Goal: Task Accomplishment & Management: Use online tool/utility

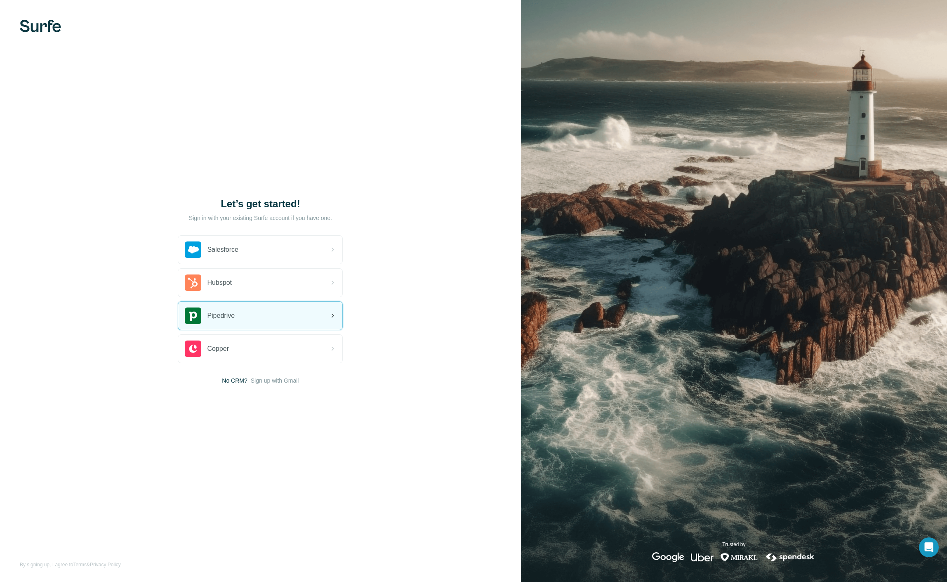
click at [241, 316] on div "Pipedrive" at bounding box center [260, 316] width 164 height 28
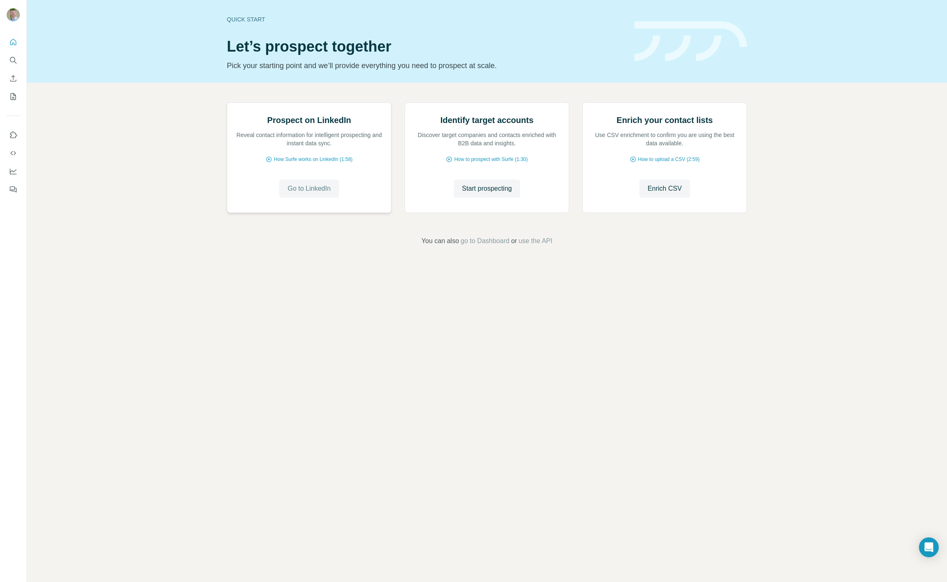
click at [303, 194] on span "Go to LinkedIn" at bounding box center [309, 189] width 43 height 10
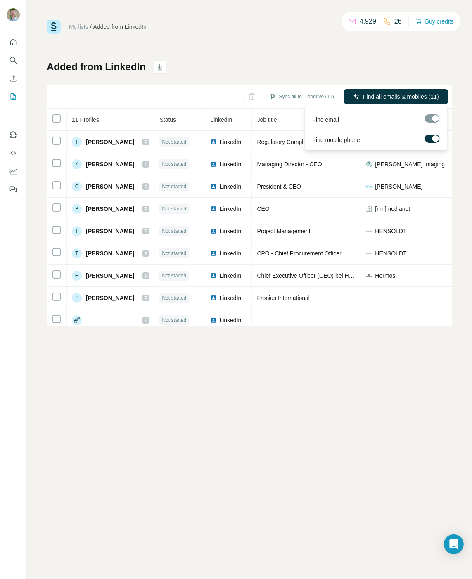
click at [432, 138] on div at bounding box center [435, 138] width 7 height 7
click at [406, 96] on span "Find all emails (11)" at bounding box center [414, 96] width 49 height 8
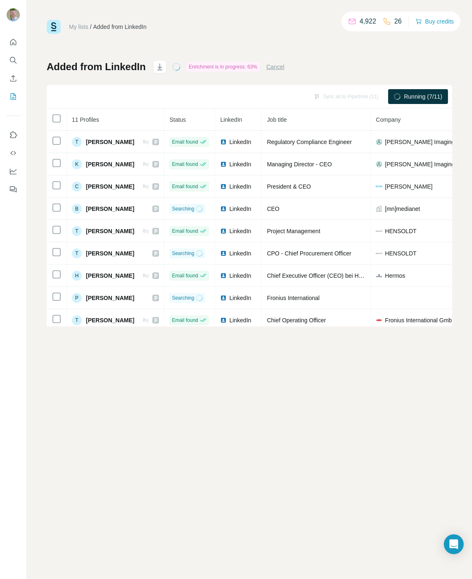
click at [83, 26] on link "My lists" at bounding box center [78, 27] width 19 height 7
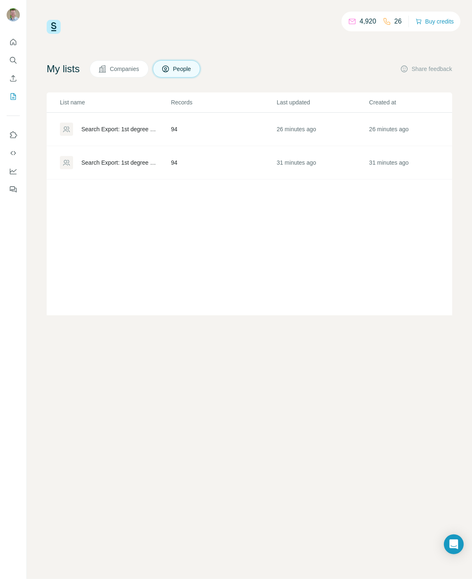
scroll to position [0, 42]
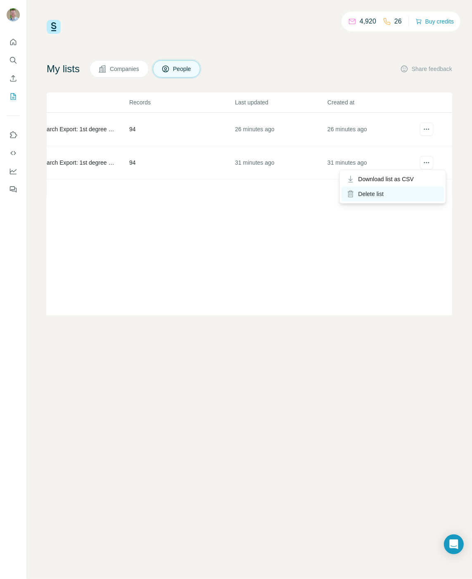
click at [394, 189] on div "Delete list" at bounding box center [392, 194] width 102 height 15
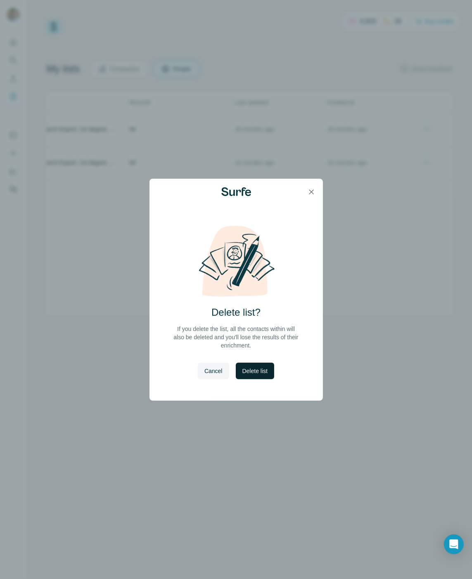
click at [258, 374] on span "Delete list" at bounding box center [254, 371] width 25 height 8
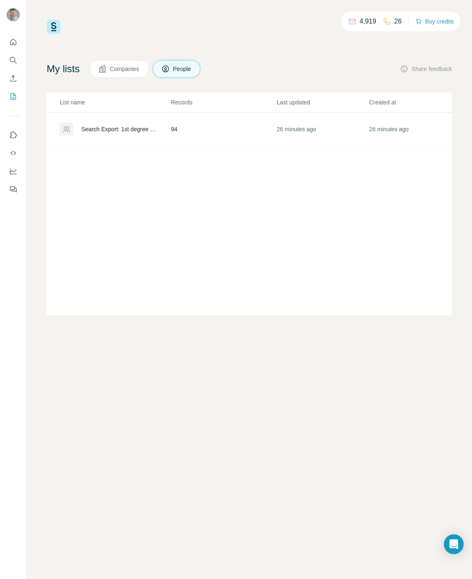
scroll to position [0, 0]
click at [107, 131] on div "Search Export: 1st degree connections, C-Level/Head Of - Aktive Poster - 19/08/…" at bounding box center [119, 129] width 76 height 8
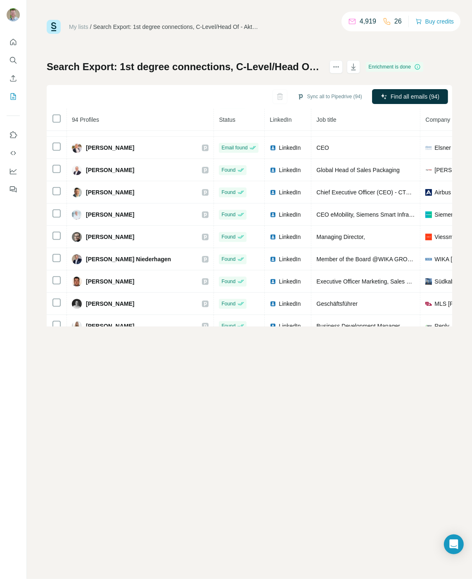
scroll to position [1887, 0]
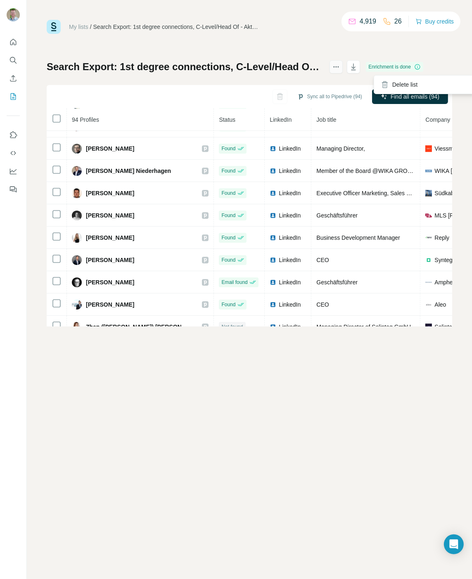
click at [343, 69] on button "actions" at bounding box center [335, 66] width 13 height 13
click at [17, 59] on icon "Search" at bounding box center [13, 60] width 8 height 8
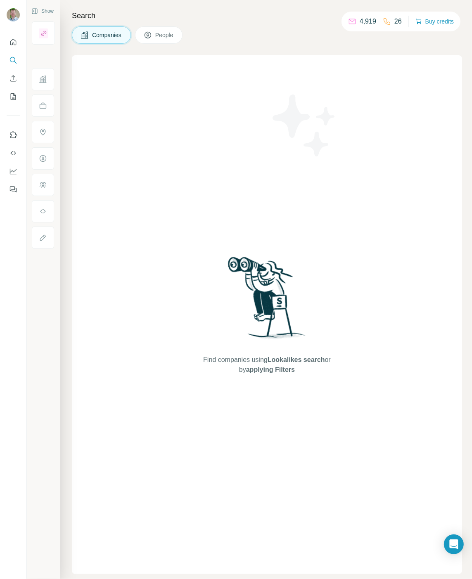
click at [144, 36] on button "People" at bounding box center [159, 34] width 48 height 17
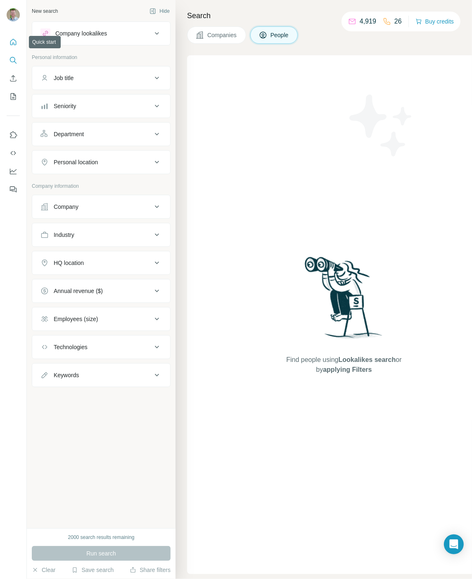
click at [12, 38] on icon "Quick start" at bounding box center [13, 42] width 8 height 8
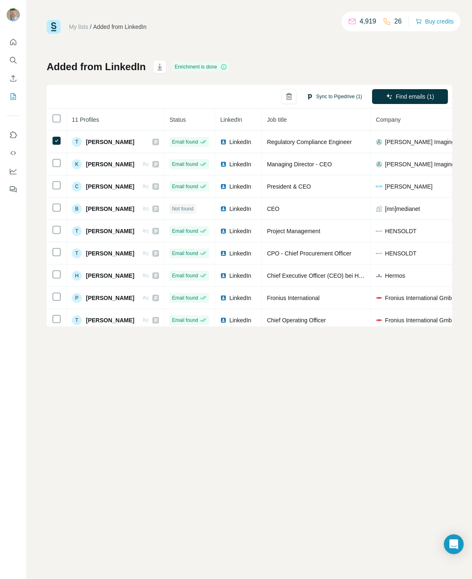
click at [321, 96] on button "Sync to Pipedrive (1)" at bounding box center [333, 96] width 67 height 12
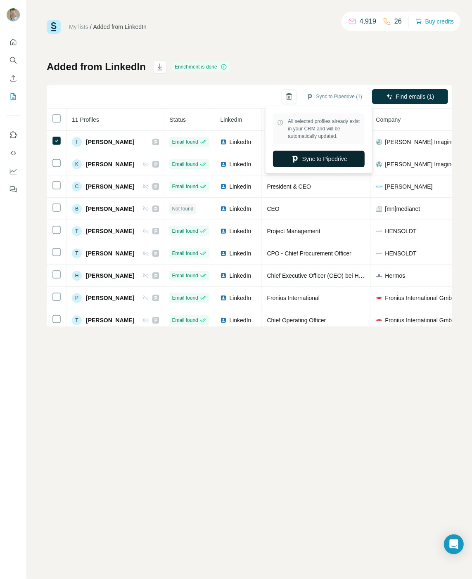
click at [330, 160] on button "Sync to Pipedrive" at bounding box center [319, 159] width 92 height 17
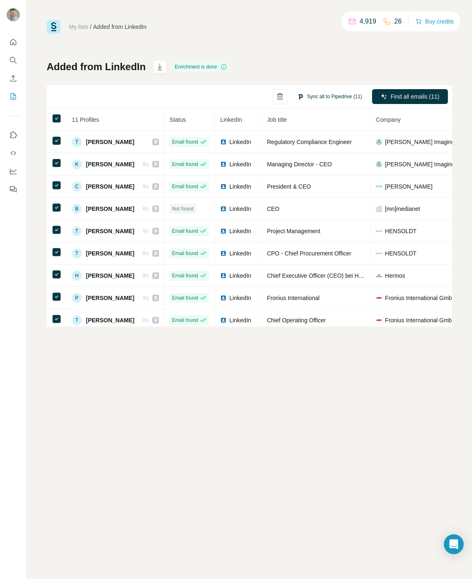
click at [337, 95] on button "Sync all to Pipedrive (11)" at bounding box center [329, 96] width 76 height 12
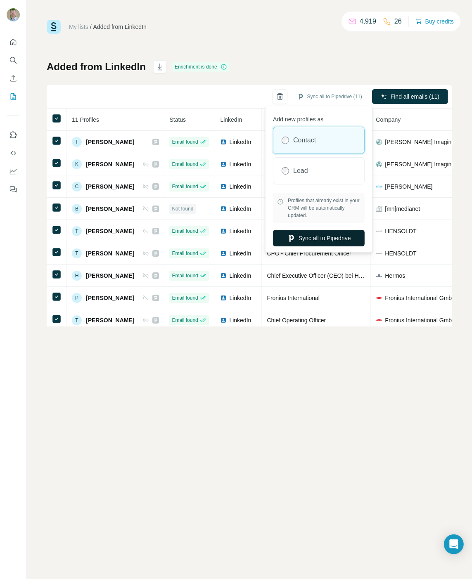
click at [306, 238] on button "Sync all to Pipedrive" at bounding box center [319, 238] width 92 height 17
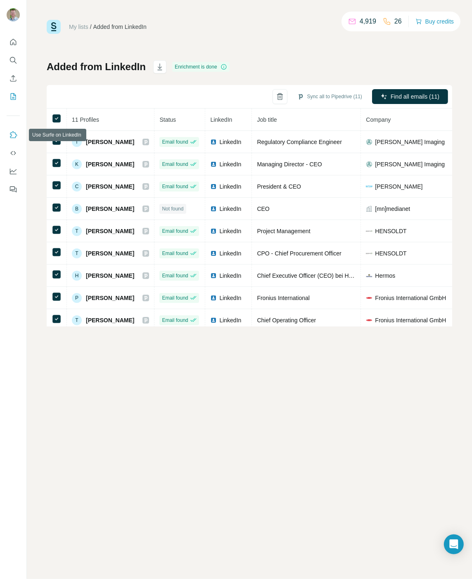
click at [15, 133] on icon "Use Surfe on LinkedIn" at bounding box center [13, 135] width 8 height 8
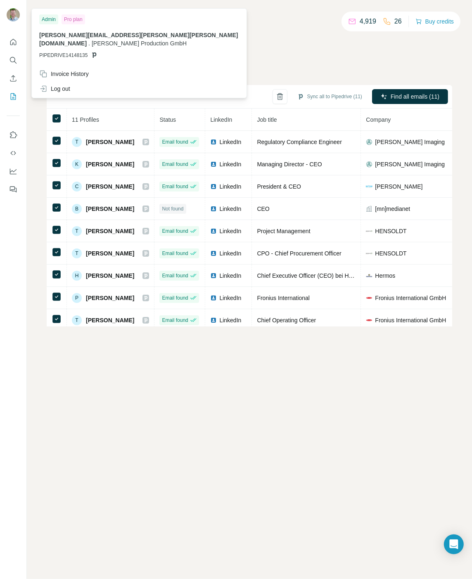
click at [74, 18] on div "Pro plan" at bounding box center [73, 19] width 24 height 10
click at [99, 36] on span "martin.vierling@vierling.de" at bounding box center [138, 39] width 198 height 15
click at [94, 52] on icon at bounding box center [94, 55] width 7 height 7
click at [66, 52] on span "PIPEDRIVE14148135" at bounding box center [63, 55] width 48 height 7
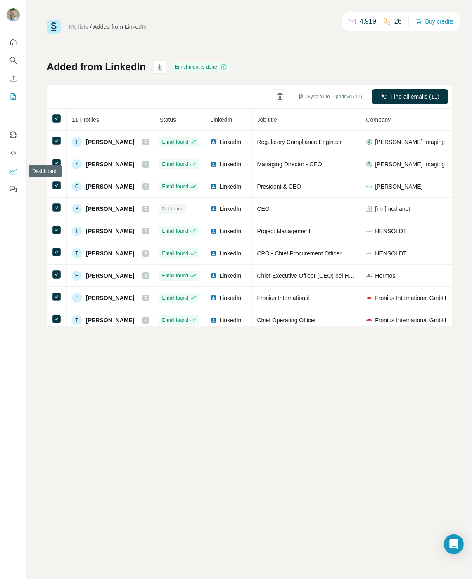
click at [13, 172] on icon "Dashboard" at bounding box center [13, 171] width 8 height 8
click at [332, 94] on button "Sync all to Pipedrive (11)" at bounding box center [329, 96] width 76 height 12
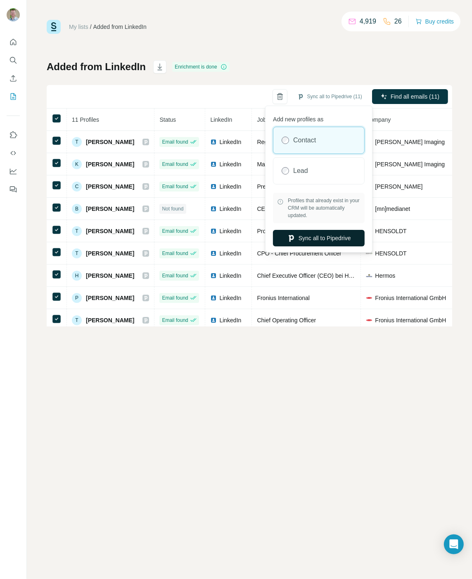
click at [321, 236] on button "Sync all to Pipedrive" at bounding box center [319, 238] width 92 height 17
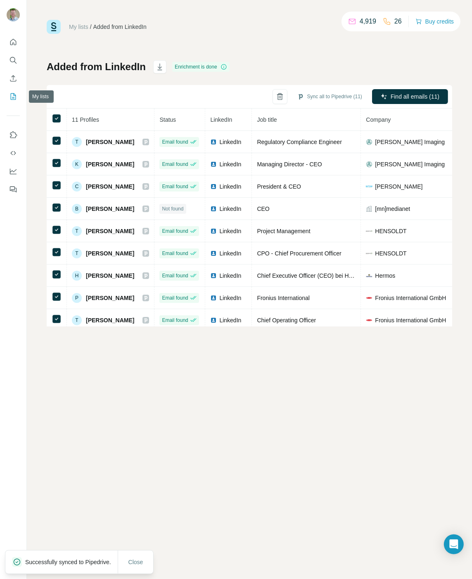
click at [16, 97] on icon "My lists" at bounding box center [13, 96] width 5 height 7
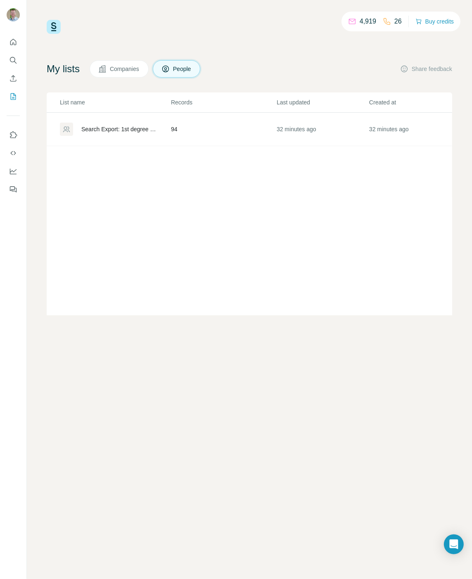
click at [120, 129] on div "Search Export: 1st degree connections, C-Level/Head Of - Aktive Poster - 19/08/…" at bounding box center [119, 129] width 76 height 8
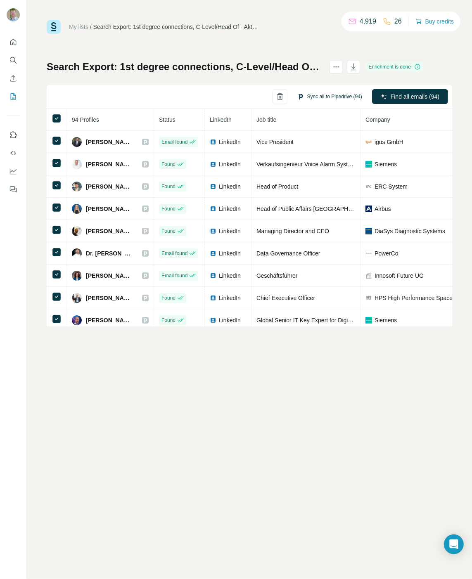
click at [342, 95] on button "Sync all to Pipedrive (94)" at bounding box center [329, 96] width 76 height 12
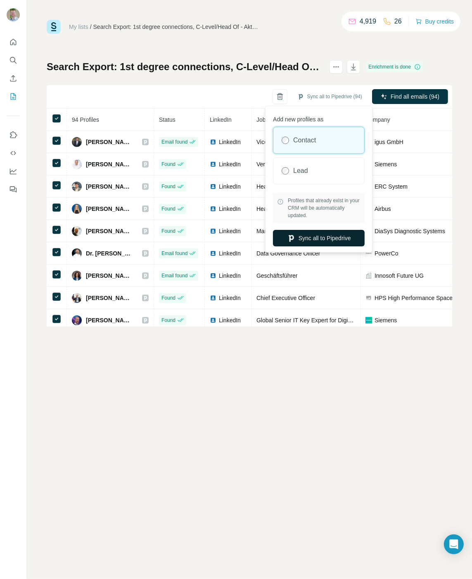
click at [312, 235] on button "Sync all to Pipedrive" at bounding box center [319, 238] width 92 height 17
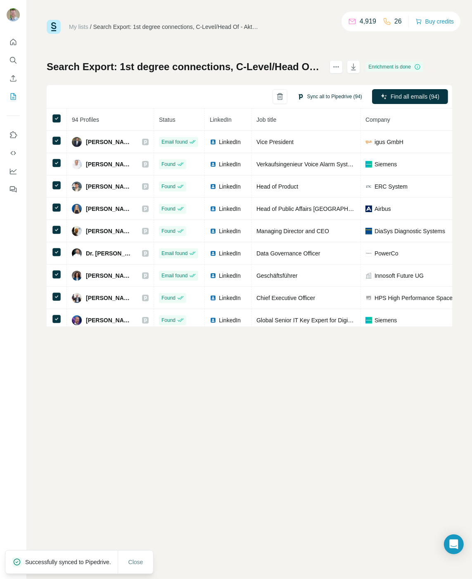
click at [327, 96] on button "Sync all to Pipedrive (94)" at bounding box center [329, 96] width 76 height 12
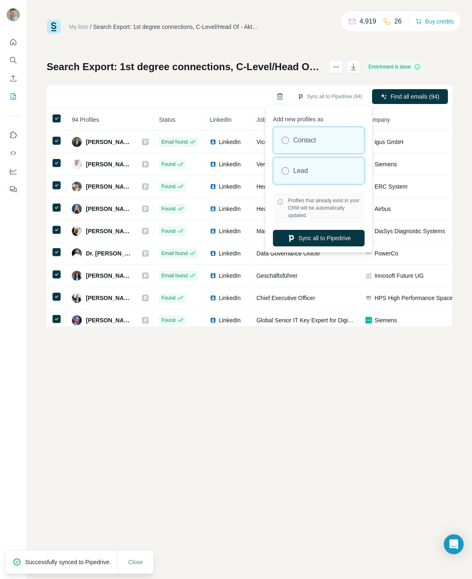
click at [297, 172] on label "Lead" at bounding box center [300, 171] width 15 height 10
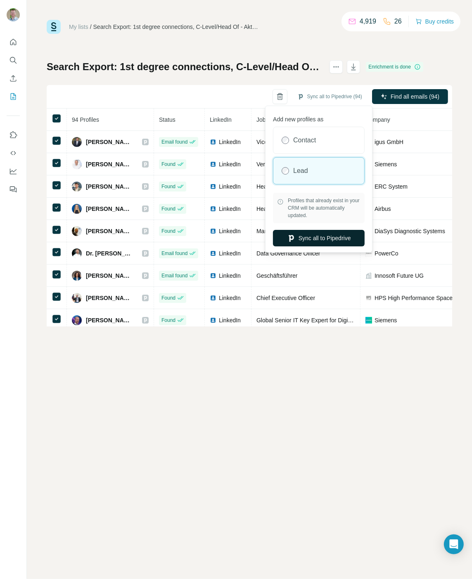
click at [324, 236] on button "Sync all to Pipedrive" at bounding box center [319, 238] width 92 height 17
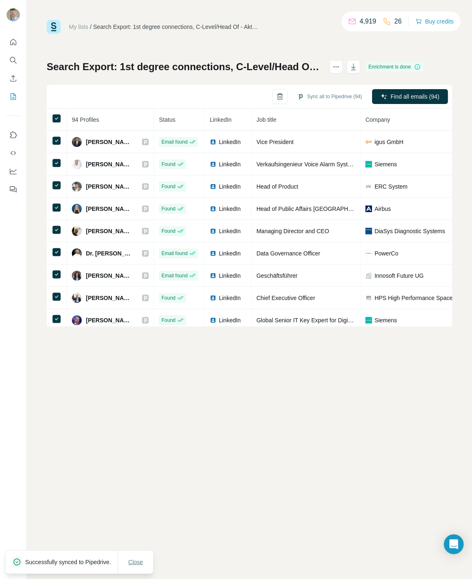
click at [135, 558] on span "Close" at bounding box center [135, 562] width 15 height 8
